Goal: Transaction & Acquisition: Subscribe to service/newsletter

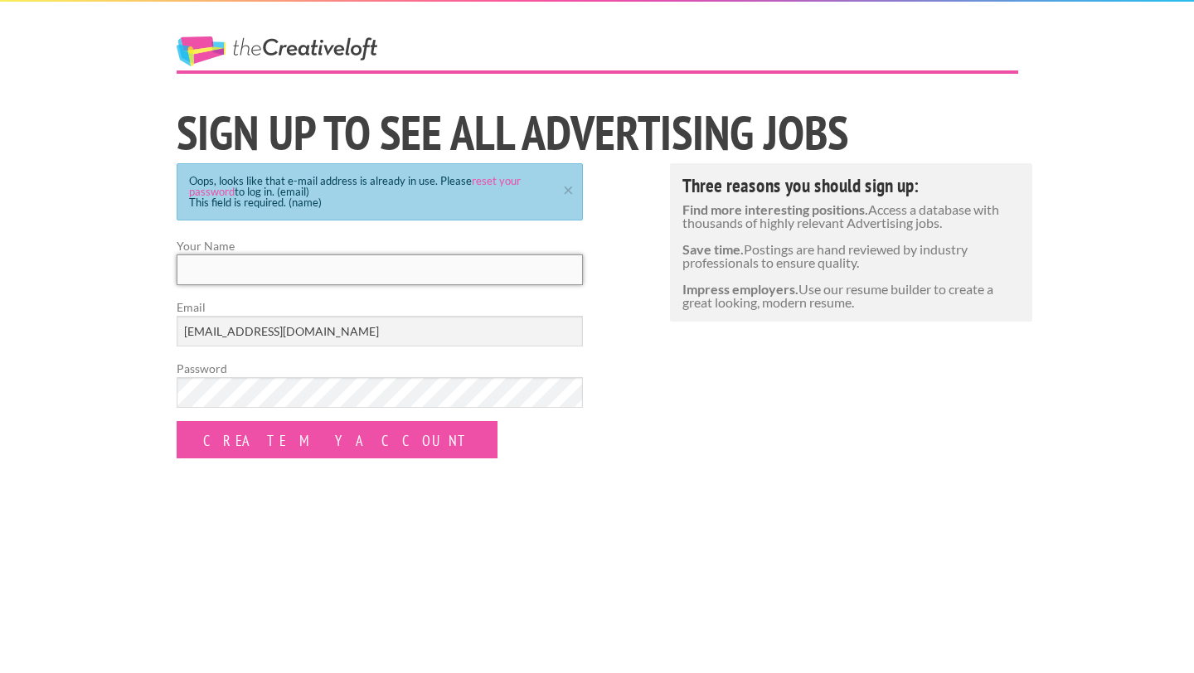
click at [340, 270] on input "Your Name" at bounding box center [380, 270] width 406 height 31
type input "Matthew William Johnson"
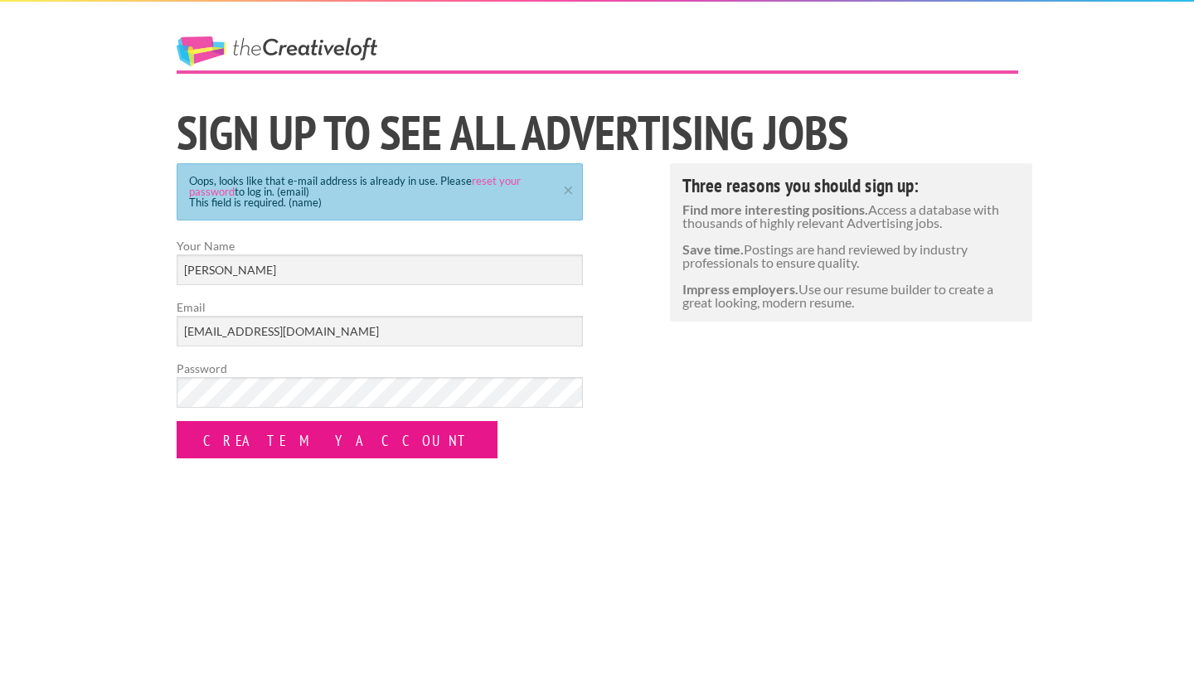
click at [309, 436] on input "Create my Account" at bounding box center [337, 439] width 321 height 37
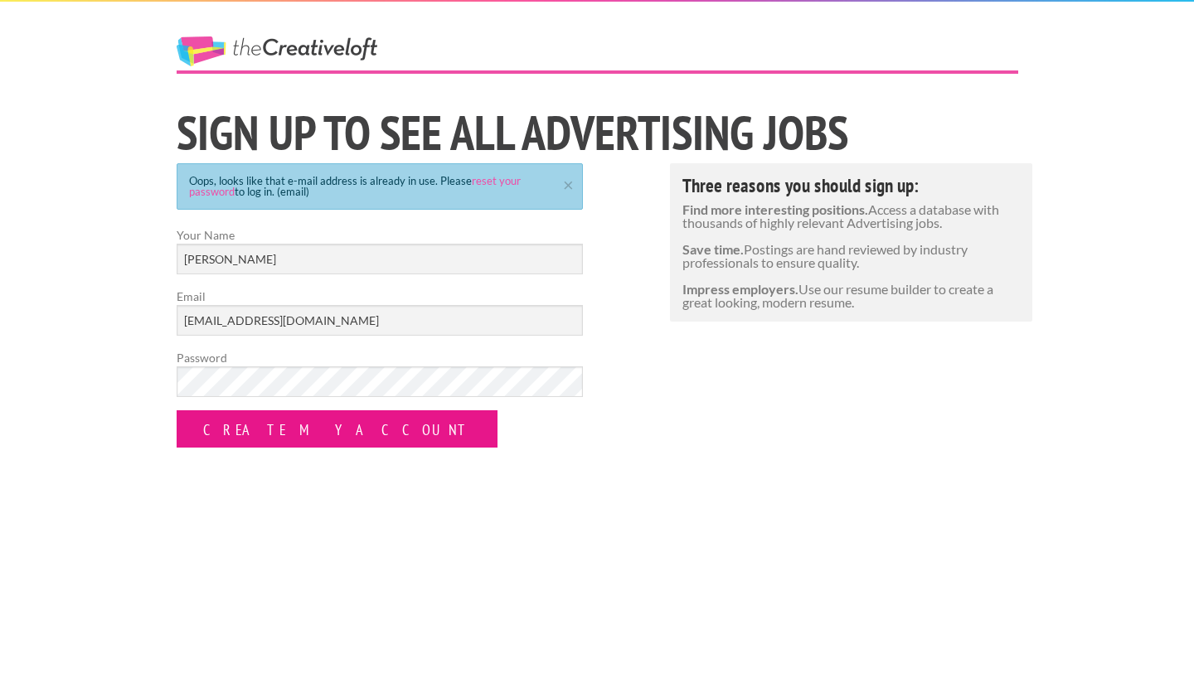
click at [300, 430] on input "Create my Account" at bounding box center [337, 429] width 321 height 37
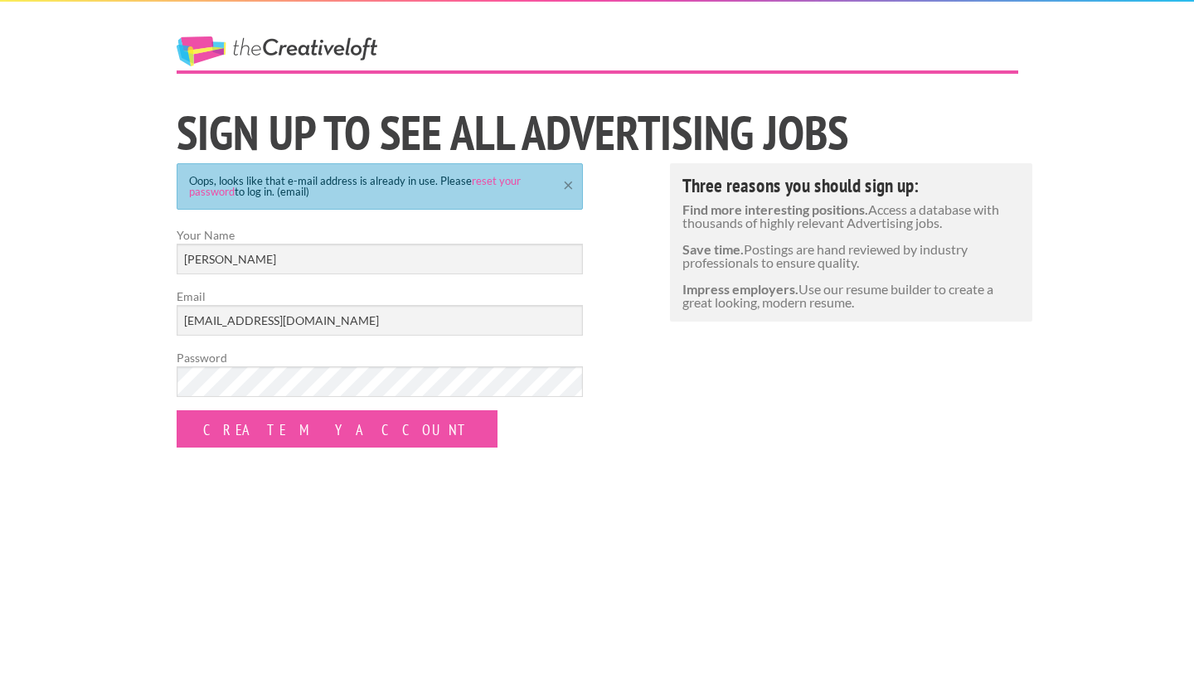
click at [565, 180] on link "×" at bounding box center [568, 182] width 21 height 11
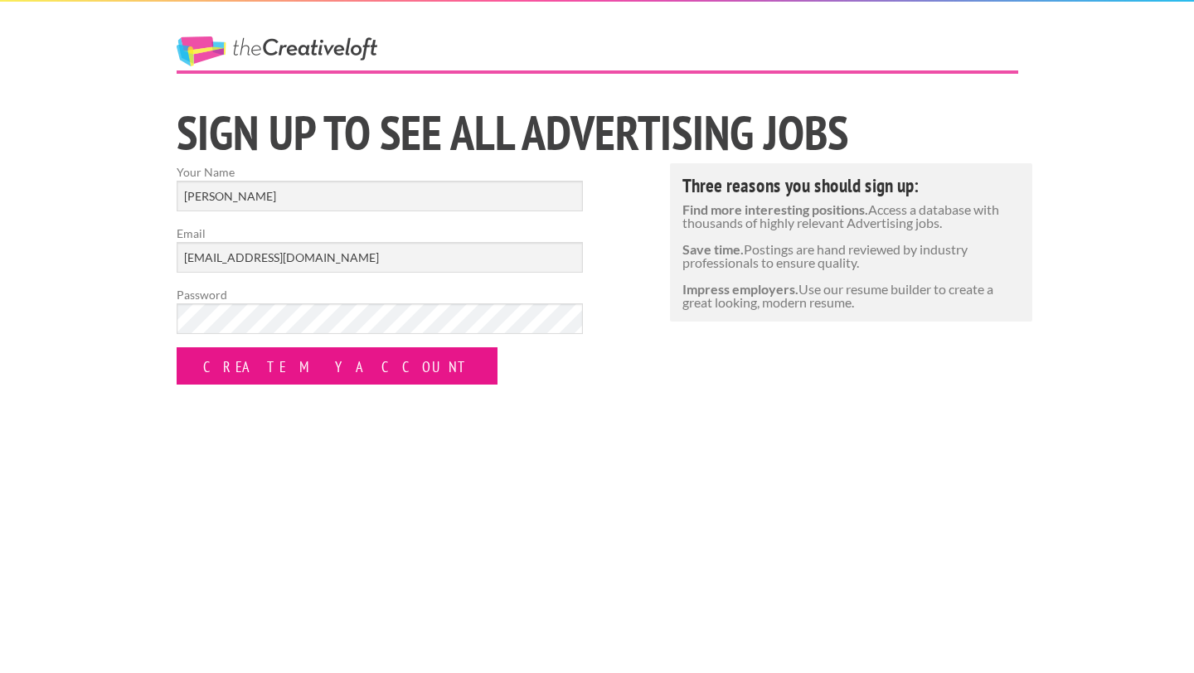
click at [245, 376] on input "Create my Account" at bounding box center [337, 365] width 321 height 37
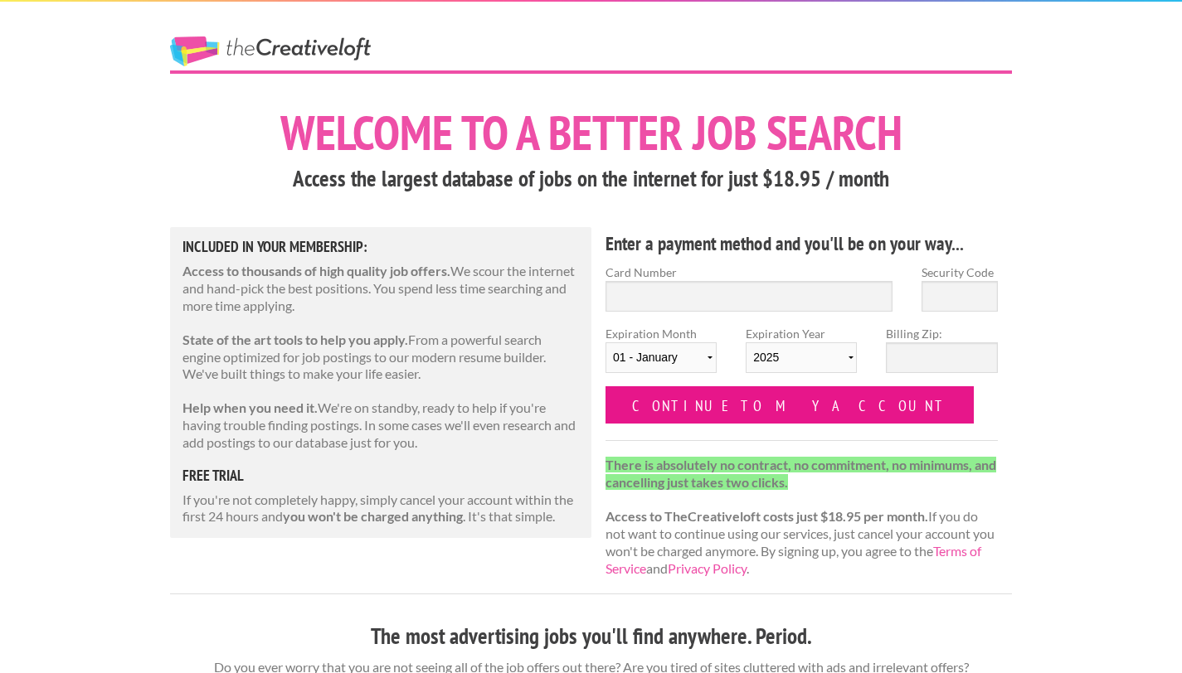
click at [650, 413] on input "Continue to my account" at bounding box center [789, 404] width 368 height 37
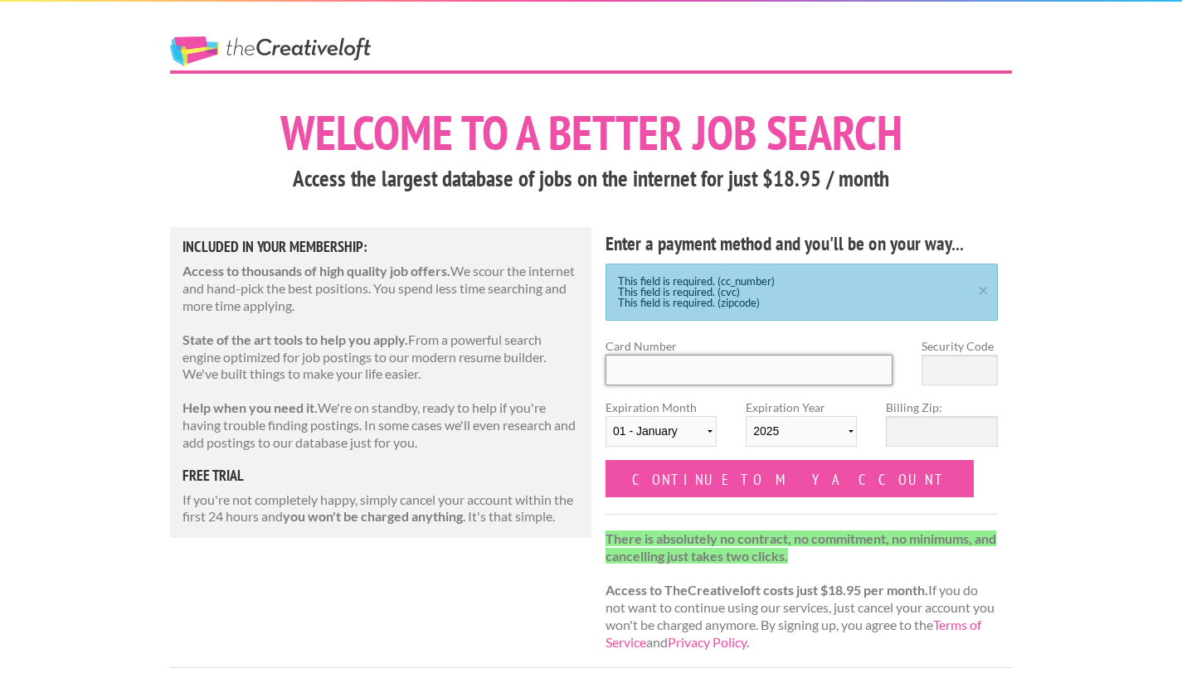
click at [652, 372] on input "Card Number" at bounding box center [748, 370] width 287 height 31
click at [526, 465] on div "Included in Your Membership: Access to thousands of high quality job offers. We…" at bounding box center [380, 382] width 421 height 311
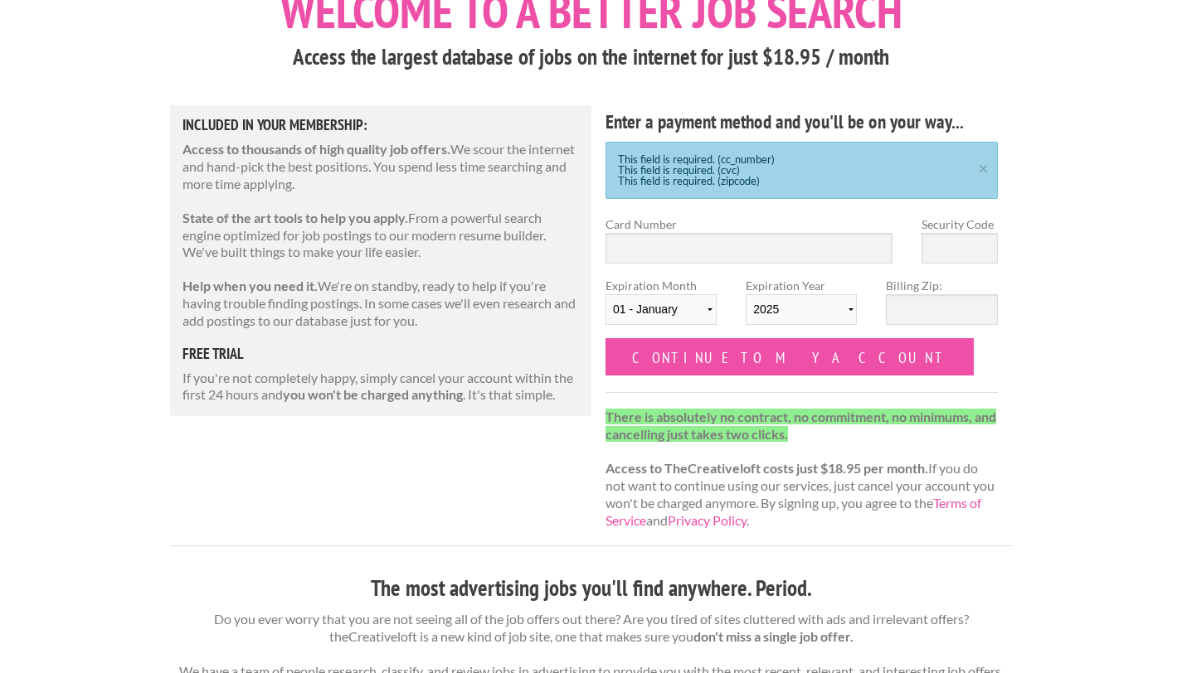
scroll to position [129, 0]
